Goal: Navigation & Orientation: Find specific page/section

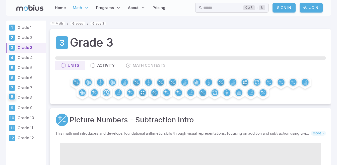
click at [14, 98] on icon at bounding box center [12, 97] width 6 height 6
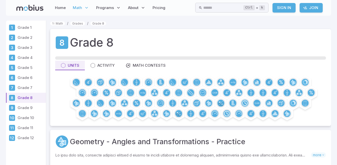
click at [183, 53] on div "Grade 8 Units Activity Math Contests" at bounding box center [190, 77] width 281 height 97
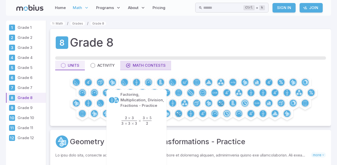
click at [138, 67] on div "Math Contests" at bounding box center [146, 66] width 40 height 6
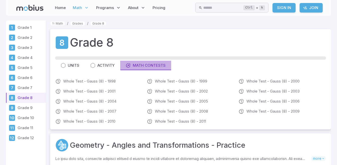
click at [137, 63] on div "Math Contests" at bounding box center [146, 66] width 40 height 6
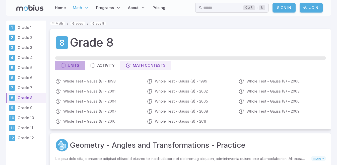
click at [70, 68] on div "Units" at bounding box center [70, 66] width 19 height 6
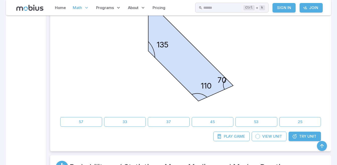
scroll to position [226, 0]
